Goal: Task Accomplishment & Management: Manage account settings

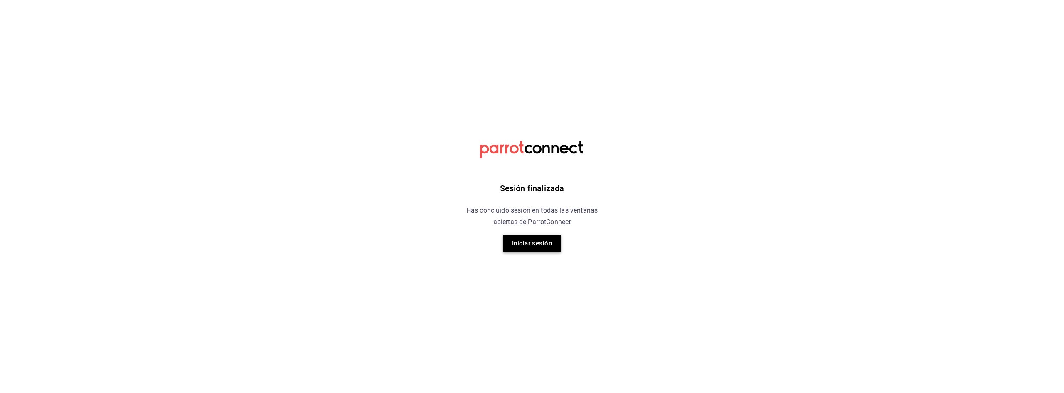
click at [530, 240] on button "Iniciar sesión" at bounding box center [532, 242] width 58 height 17
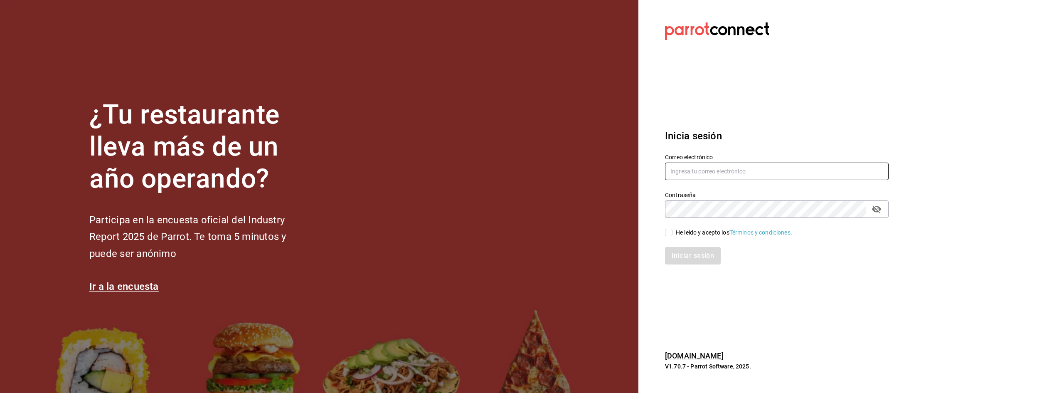
type input "richsantamaria@gmail.com"
click at [678, 234] on div "He leído y acepto los Términos y condiciones." at bounding box center [734, 232] width 116 height 9
click at [672, 234] on input "He leído y acepto los Términos y condiciones." at bounding box center [668, 232] width 7 height 7
checkbox input "true"
click at [687, 251] on button "Iniciar sesión" at bounding box center [693, 255] width 57 height 17
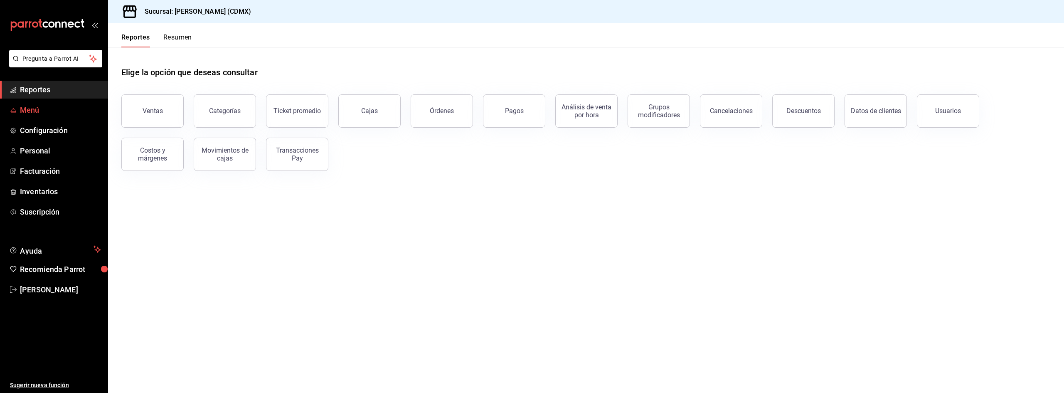
click at [33, 112] on span "Menú" at bounding box center [60, 109] width 81 height 11
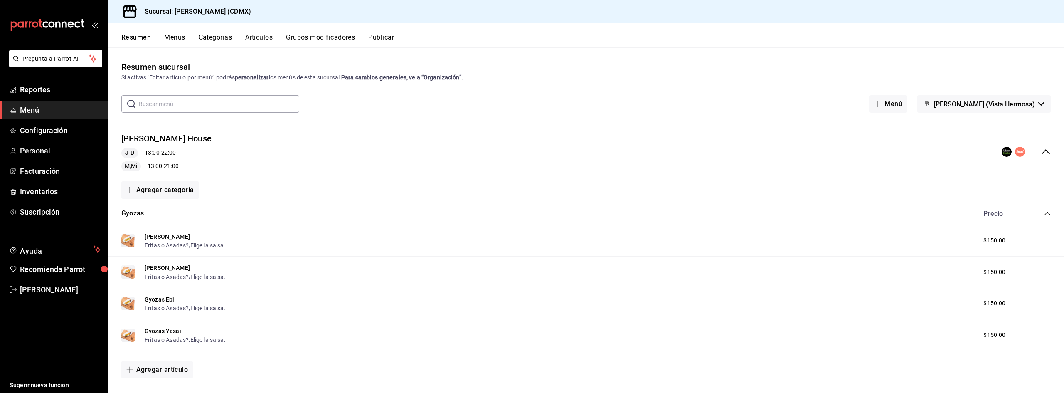
click at [1042, 154] on icon "collapse-menu-row" at bounding box center [1045, 152] width 10 height 10
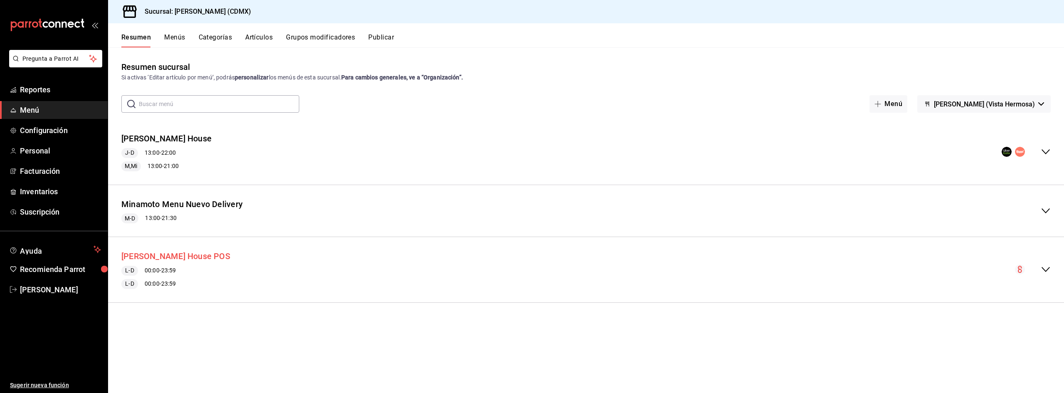
click at [204, 256] on button "Minamoto Ramen House POS" at bounding box center [175, 256] width 109 height 12
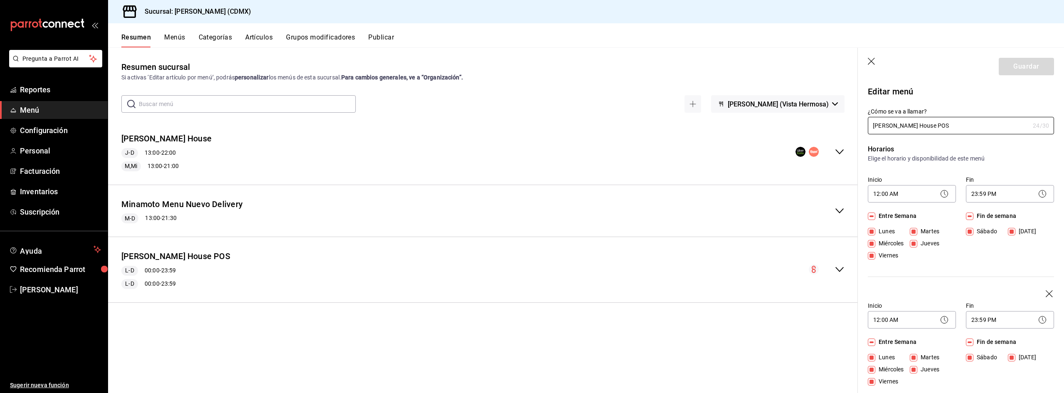
click at [178, 38] on button "Menús" at bounding box center [174, 40] width 21 height 14
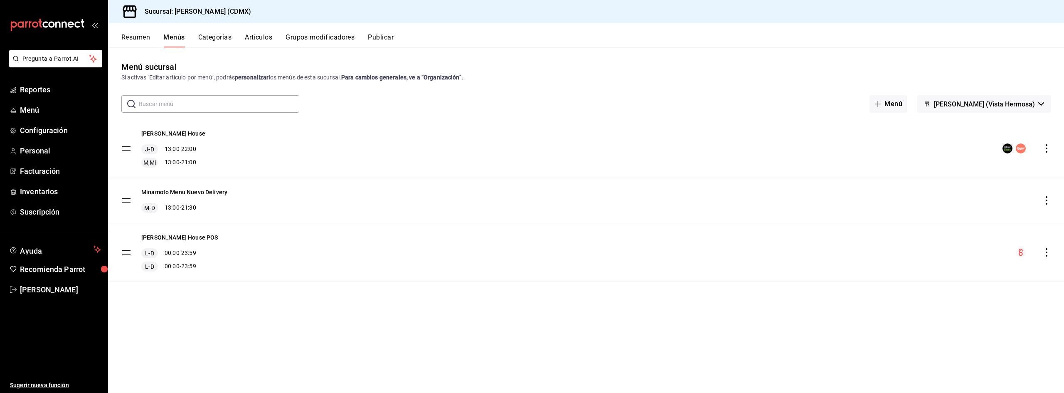
click at [140, 37] on button "Resumen" at bounding box center [135, 40] width 29 height 14
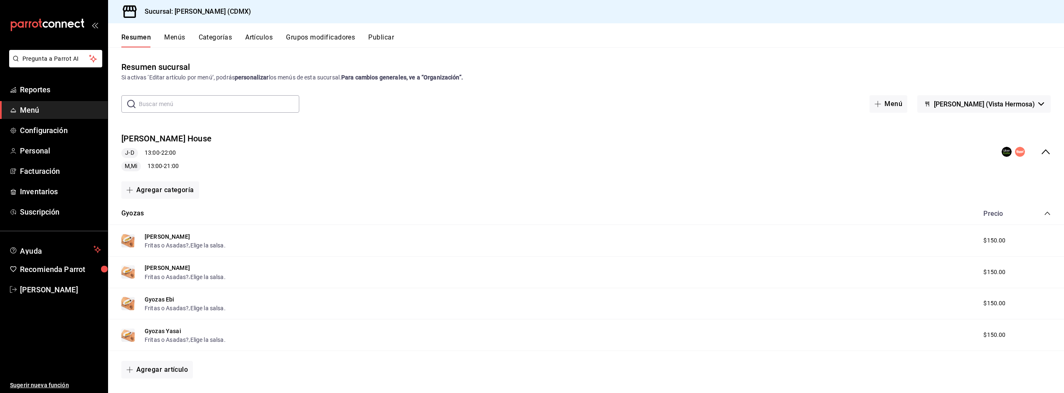
click at [1042, 155] on icon "collapse-menu-row" at bounding box center [1045, 152] width 10 height 10
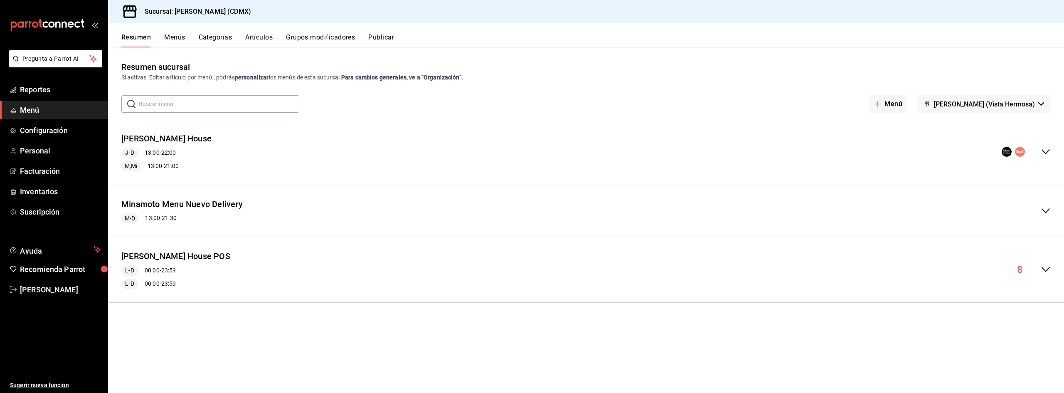
click at [1045, 268] on icon "collapse-menu-row" at bounding box center [1045, 269] width 10 height 10
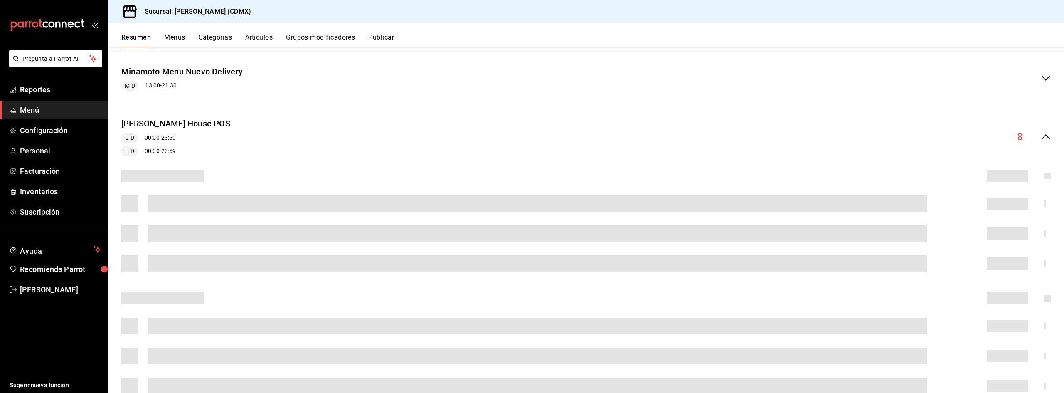
scroll to position [166, 0]
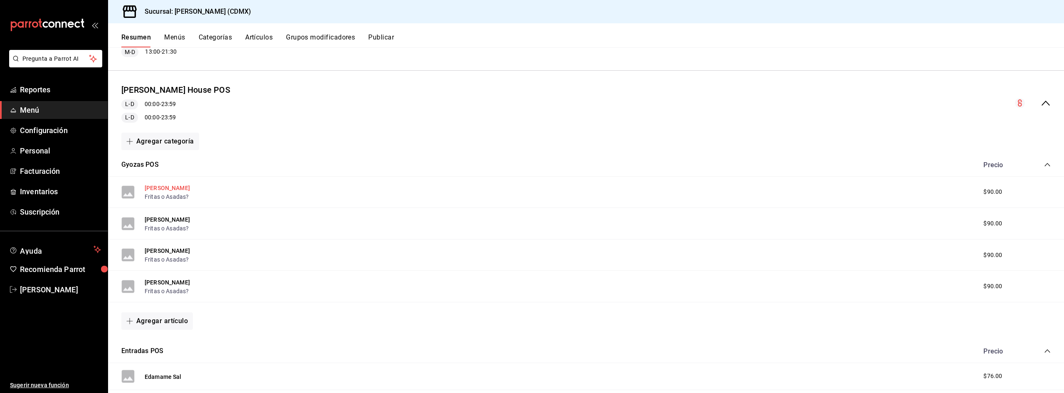
click at [183, 189] on button "Minamoto Gyozas" at bounding box center [167, 188] width 45 height 8
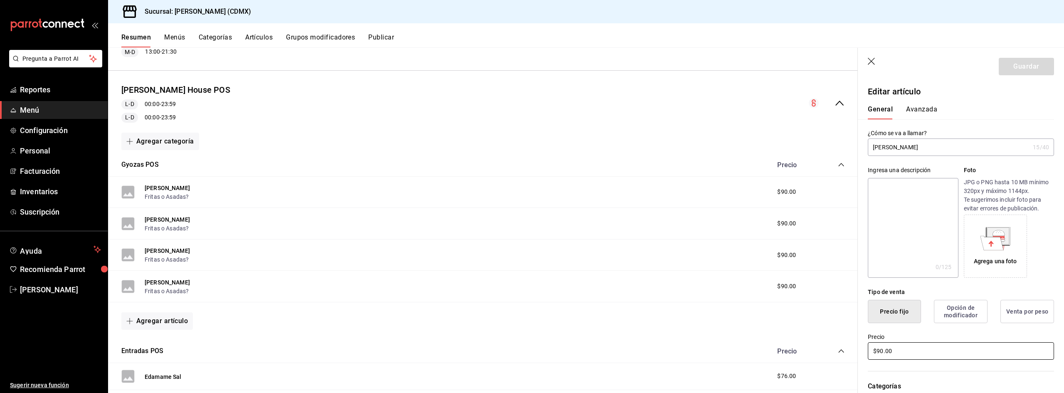
click at [898, 352] on input "$90.00" at bounding box center [961, 350] width 186 height 17
type input "$140.00"
click at [1018, 68] on button "Guardar" at bounding box center [1025, 66] width 55 height 17
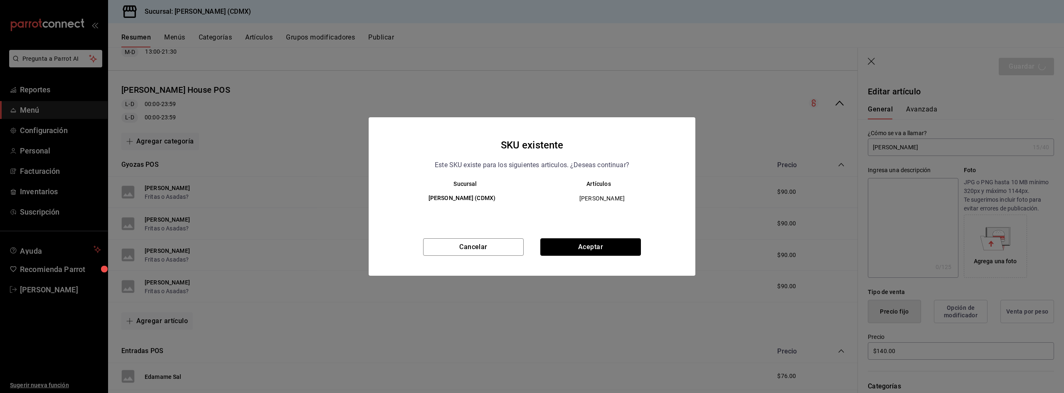
click at [595, 253] on button "Aceptar" at bounding box center [590, 246] width 101 height 17
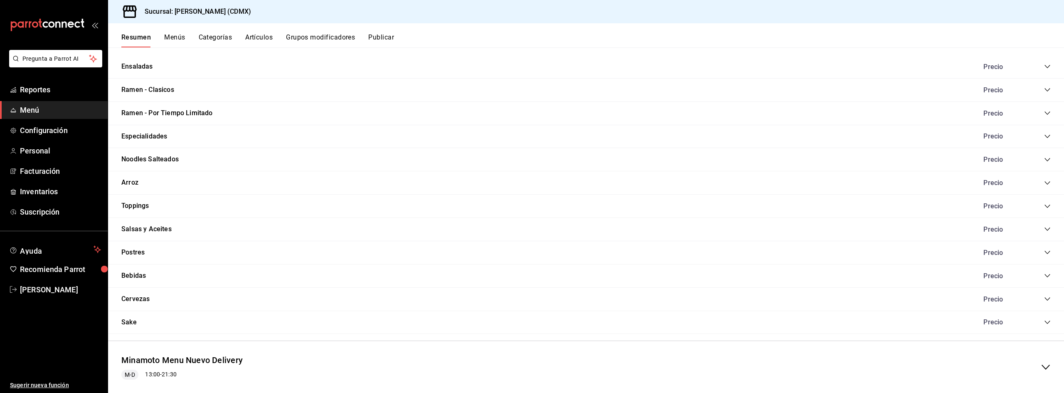
scroll to position [496, 0]
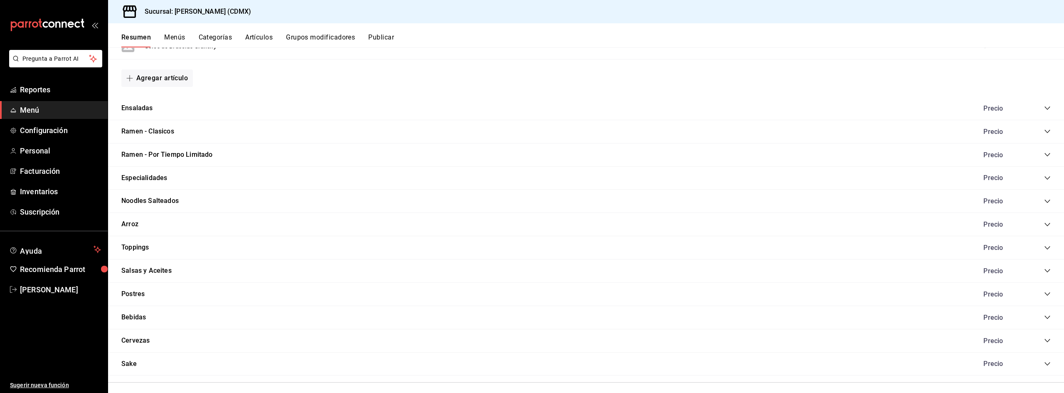
click at [1037, 200] on div "Precio" at bounding box center [1013, 201] width 76 height 8
click at [1044, 202] on icon "collapse-category-row" at bounding box center [1047, 201] width 7 height 7
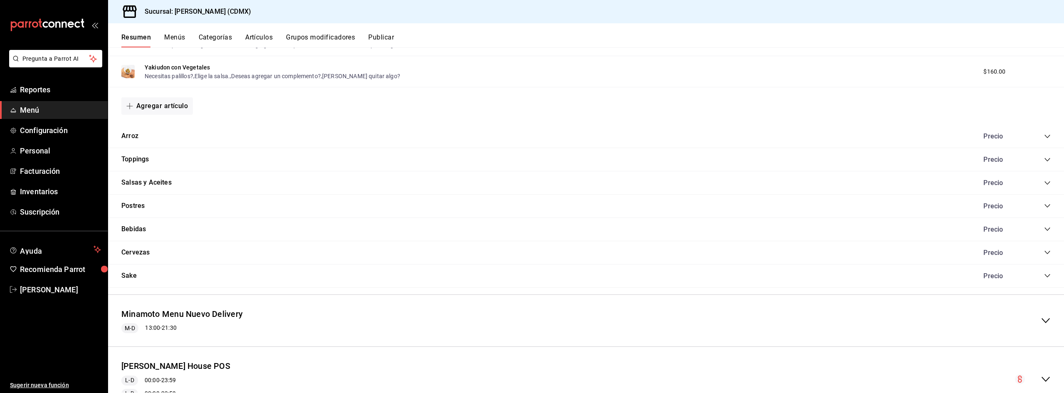
scroll to position [1035, 0]
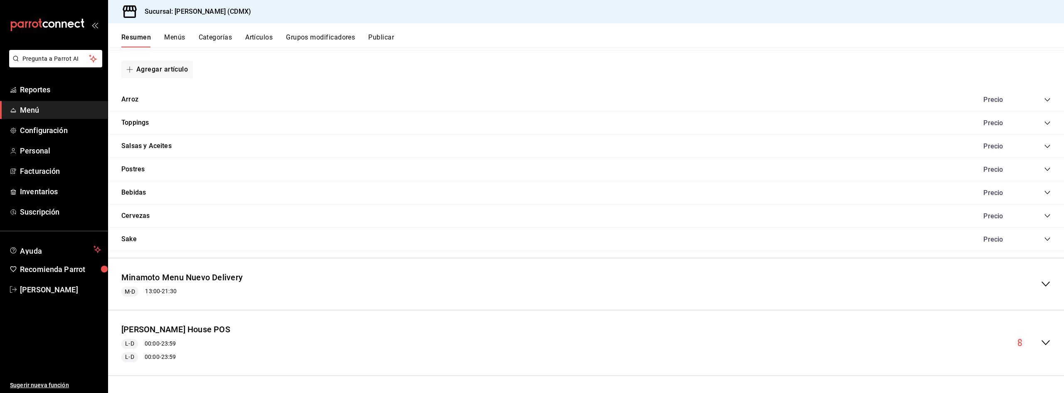
click at [1040, 338] on icon "collapse-menu-row" at bounding box center [1045, 342] width 10 height 10
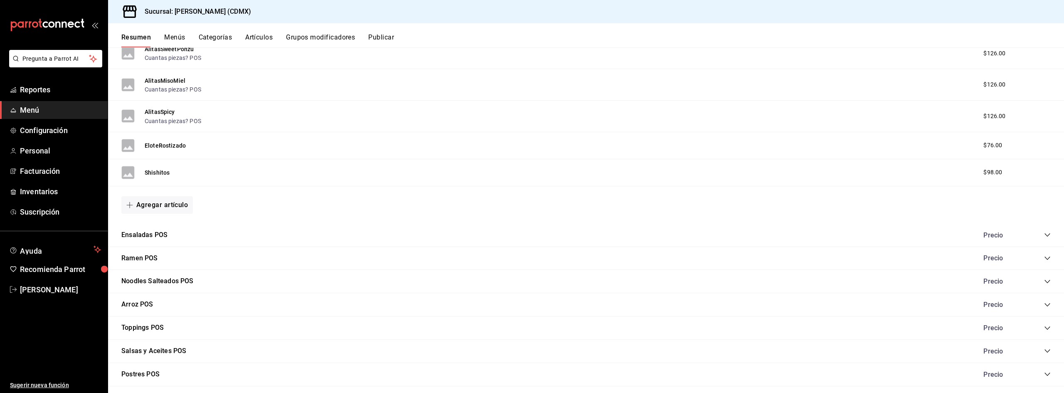
scroll to position [1736, 0]
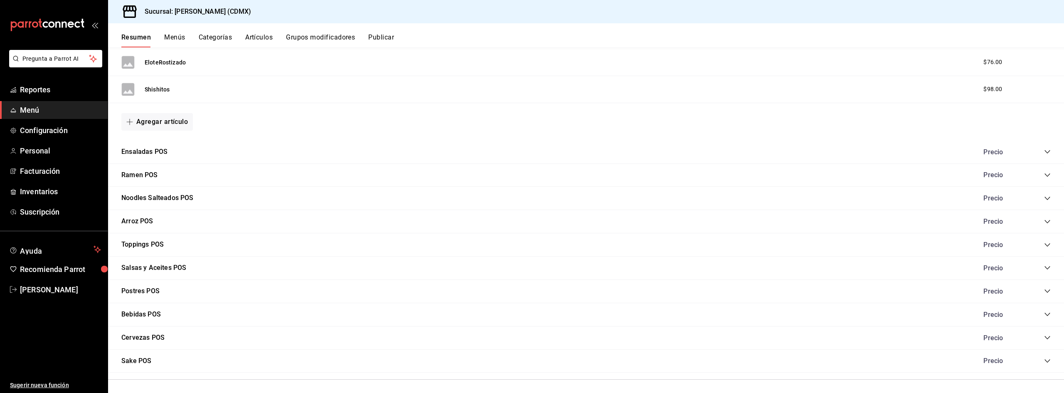
click at [1044, 199] on icon "collapse-category-row" at bounding box center [1047, 198] width 7 height 7
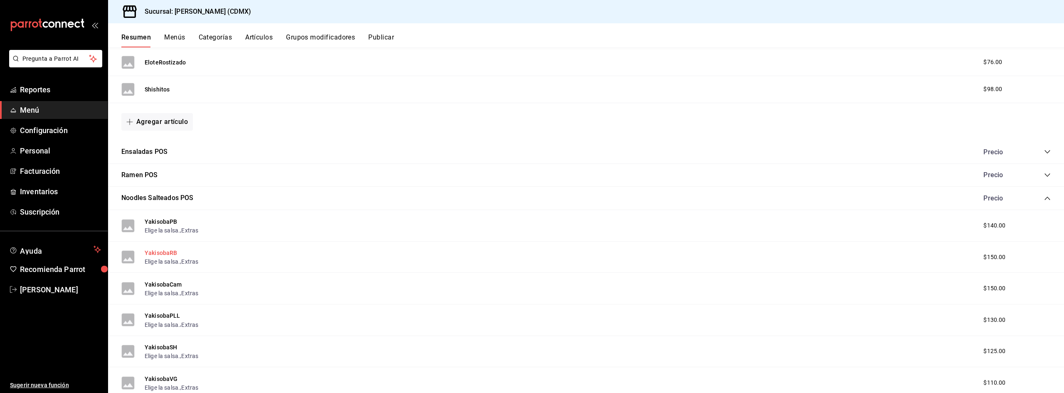
click at [160, 248] on button "YakisobaRB" at bounding box center [161, 252] width 33 height 8
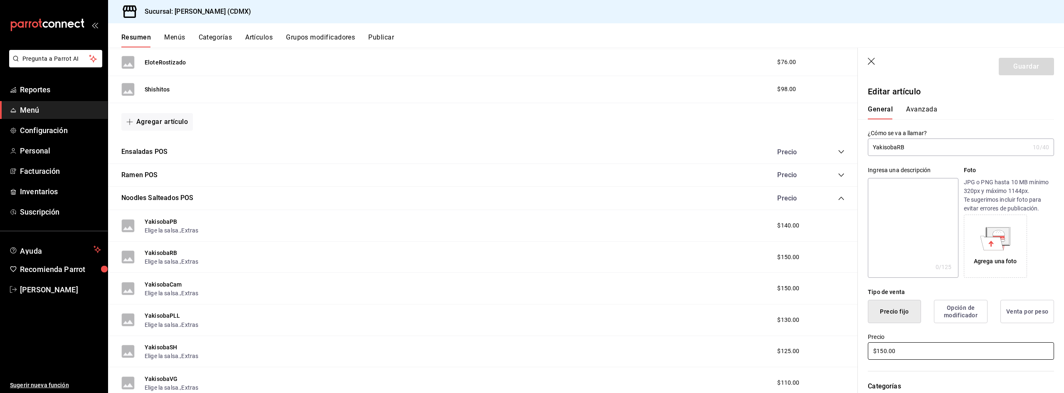
drag, startPoint x: 911, startPoint y: 350, endPoint x: 843, endPoint y: 357, distance: 67.6
click at [843, 357] on main "Resumen sucursal Si activas ‘Editar artículo por menú’, podrás personalizar los…" at bounding box center [586, 219] width 956 height 345
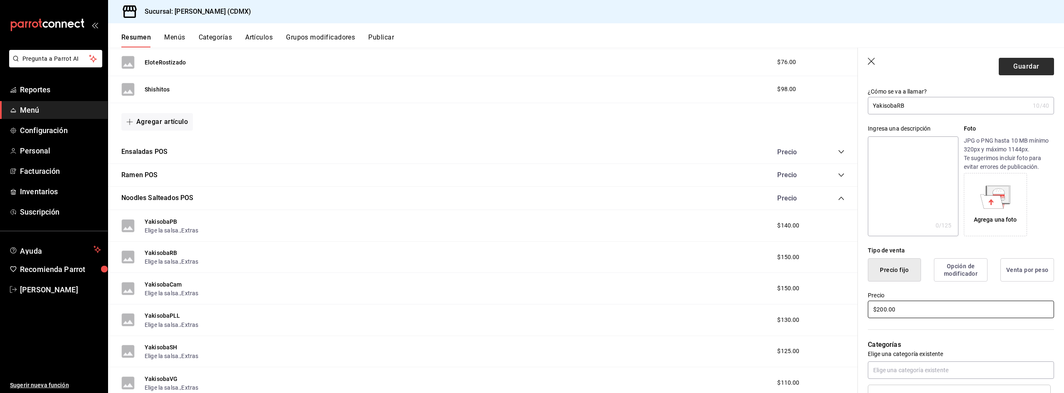
type input "$200.00"
click at [1018, 69] on button "Guardar" at bounding box center [1025, 66] width 55 height 17
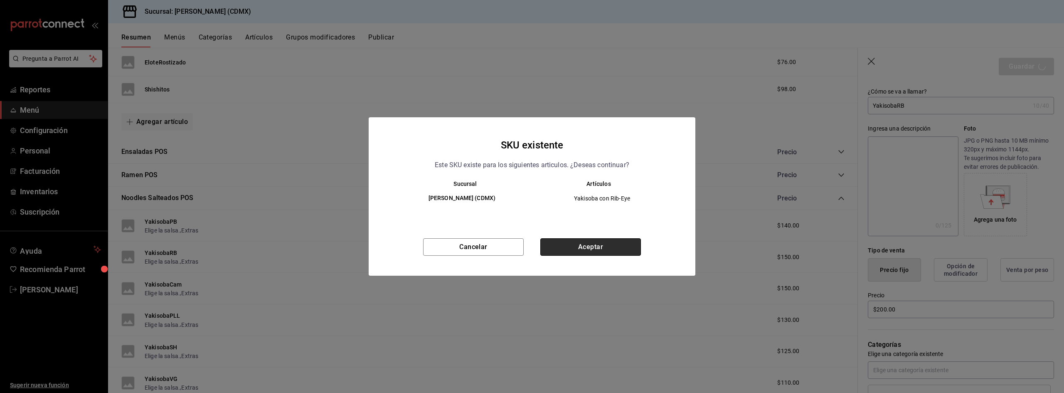
click at [583, 246] on button "Aceptar" at bounding box center [590, 246] width 101 height 17
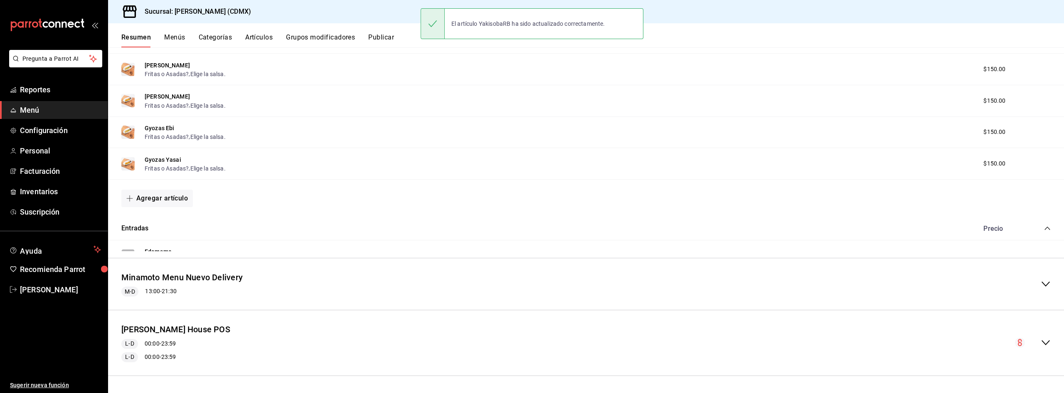
scroll to position [620, 0]
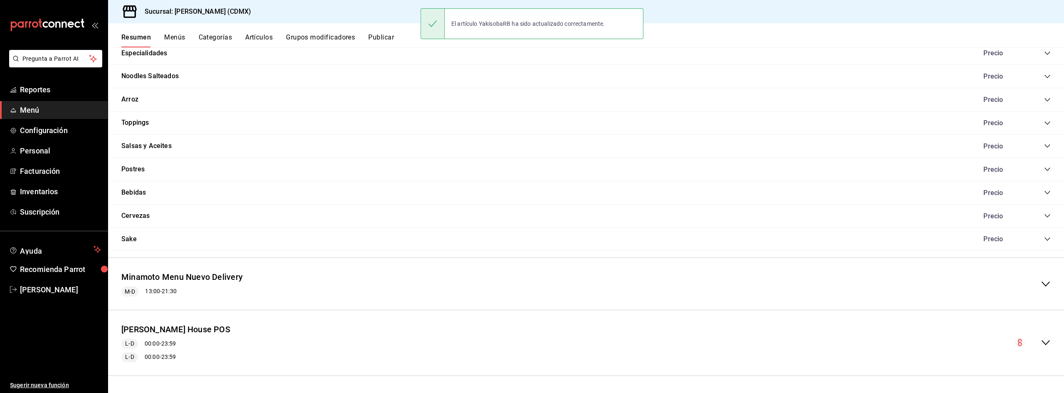
click at [1043, 339] on icon "collapse-menu-row" at bounding box center [1045, 342] width 10 height 10
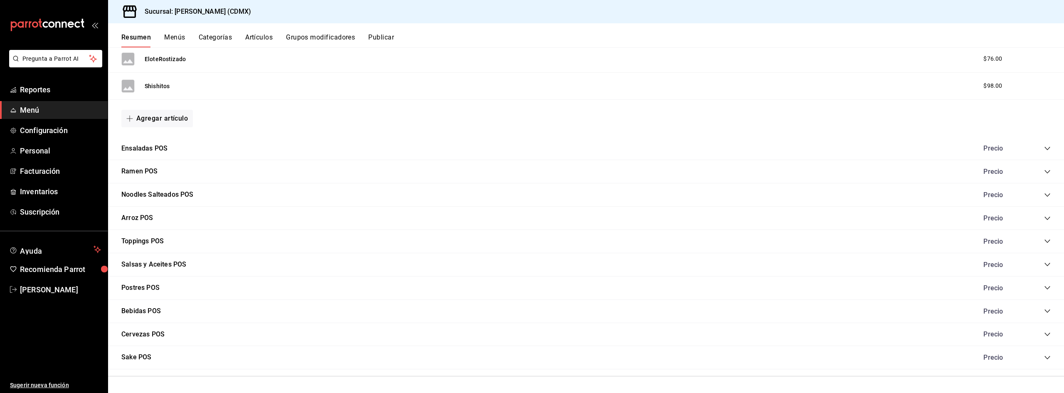
scroll to position [1325, 0]
click at [1044, 168] on icon "collapse-category-row" at bounding box center [1047, 171] width 7 height 7
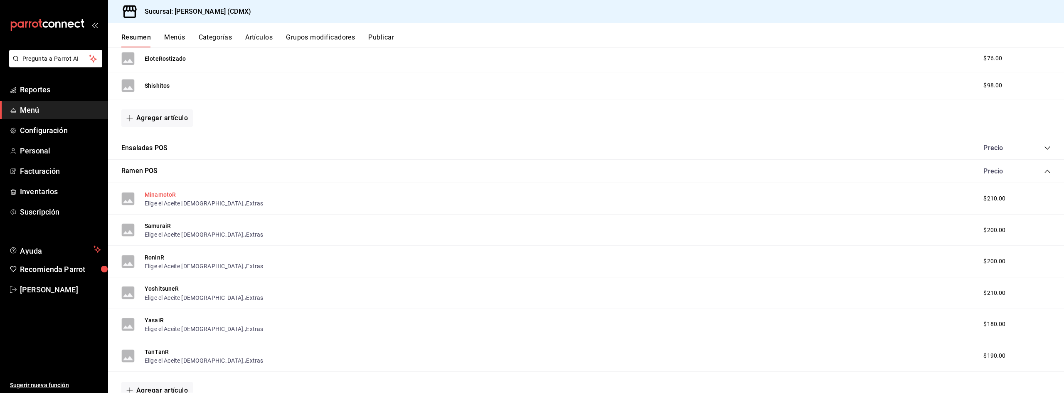
click at [162, 194] on button "MinamotoR" at bounding box center [160, 194] width 31 height 8
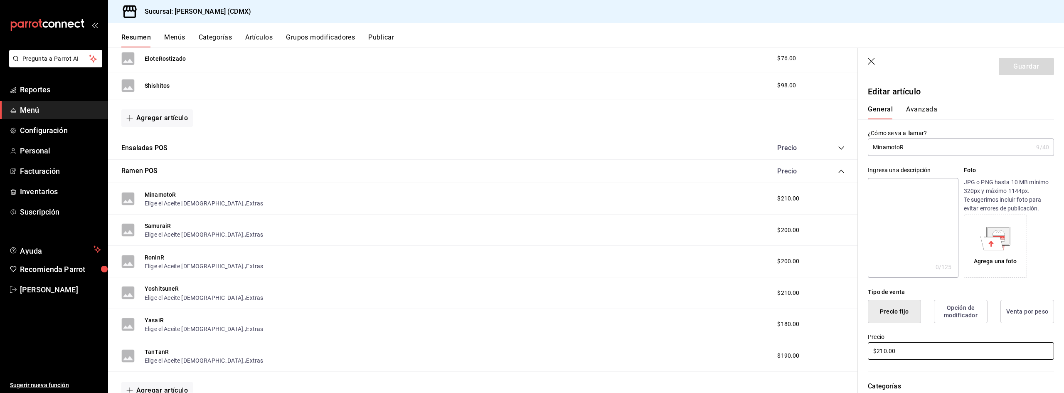
click at [901, 352] on input "$210.00" at bounding box center [961, 350] width 186 height 17
type input "$260.00"
click at [1028, 64] on button "Guardar" at bounding box center [1025, 66] width 55 height 17
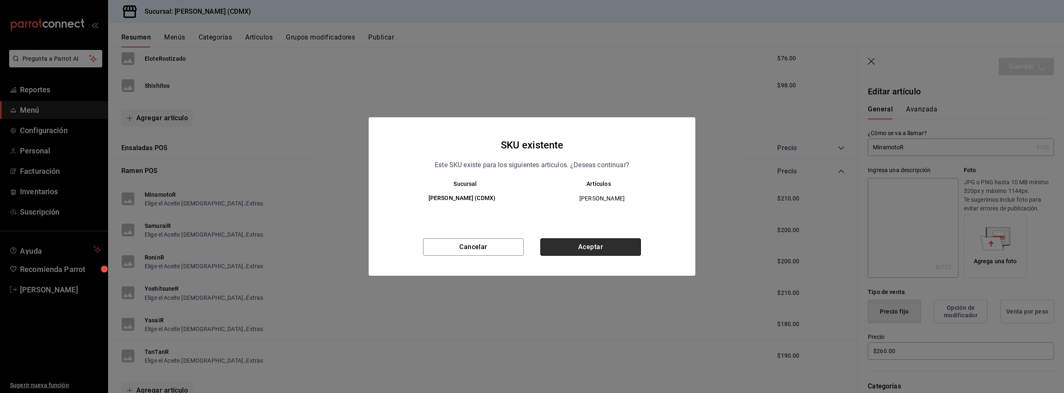
click at [579, 249] on button "Aceptar" at bounding box center [590, 246] width 101 height 17
